Goal: Check status: Check status

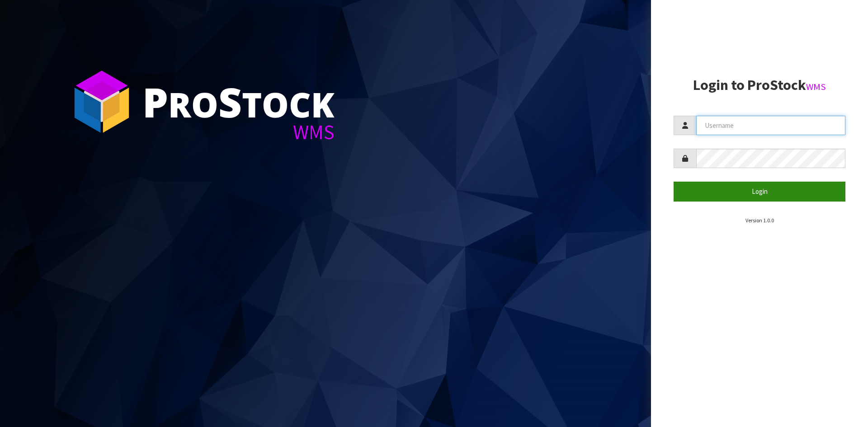
type input "YOURREFORMER"
click at [756, 192] on button "Login" at bounding box center [760, 191] width 172 height 19
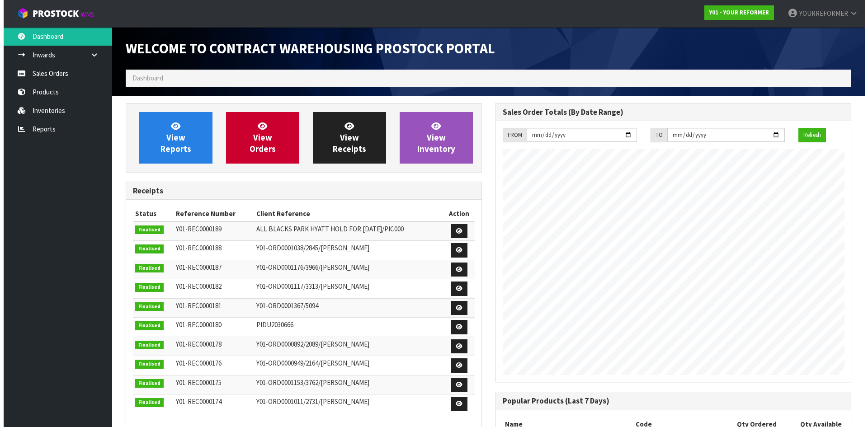
scroll to position [429, 370]
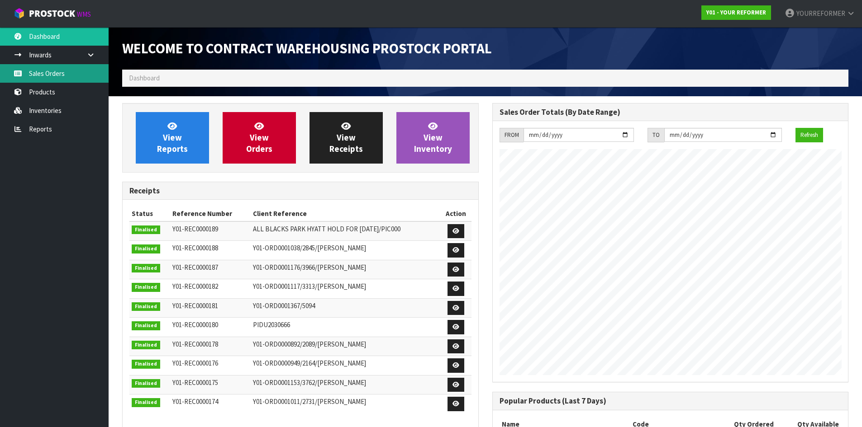
click at [67, 74] on link "Sales Orders" at bounding box center [54, 73] width 109 height 19
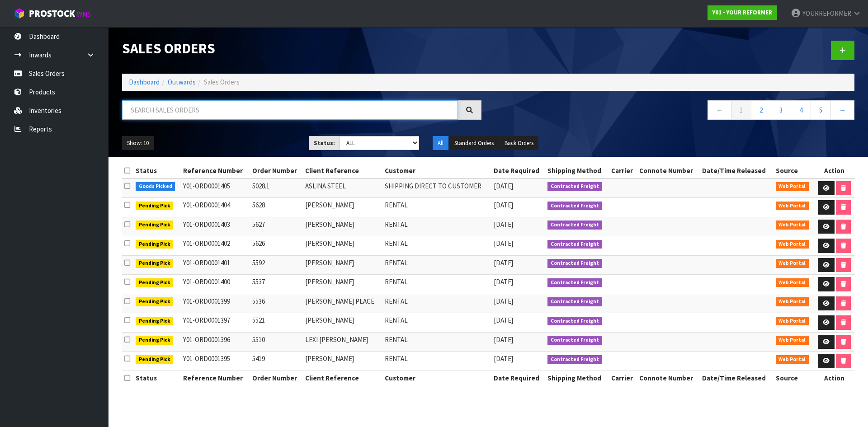
click at [166, 110] on input "text" at bounding box center [290, 109] width 336 height 19
paste input "5579"
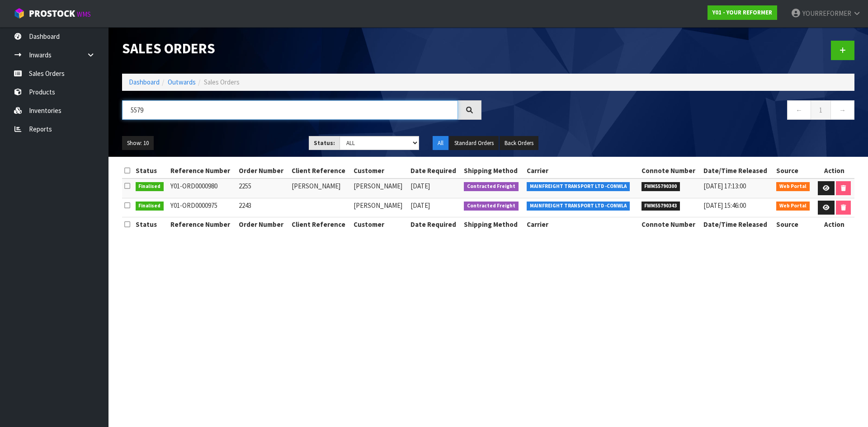
click at [158, 112] on input "5579" at bounding box center [290, 109] width 336 height 19
type input "5579"
